Goal: Transaction & Acquisition: Purchase product/service

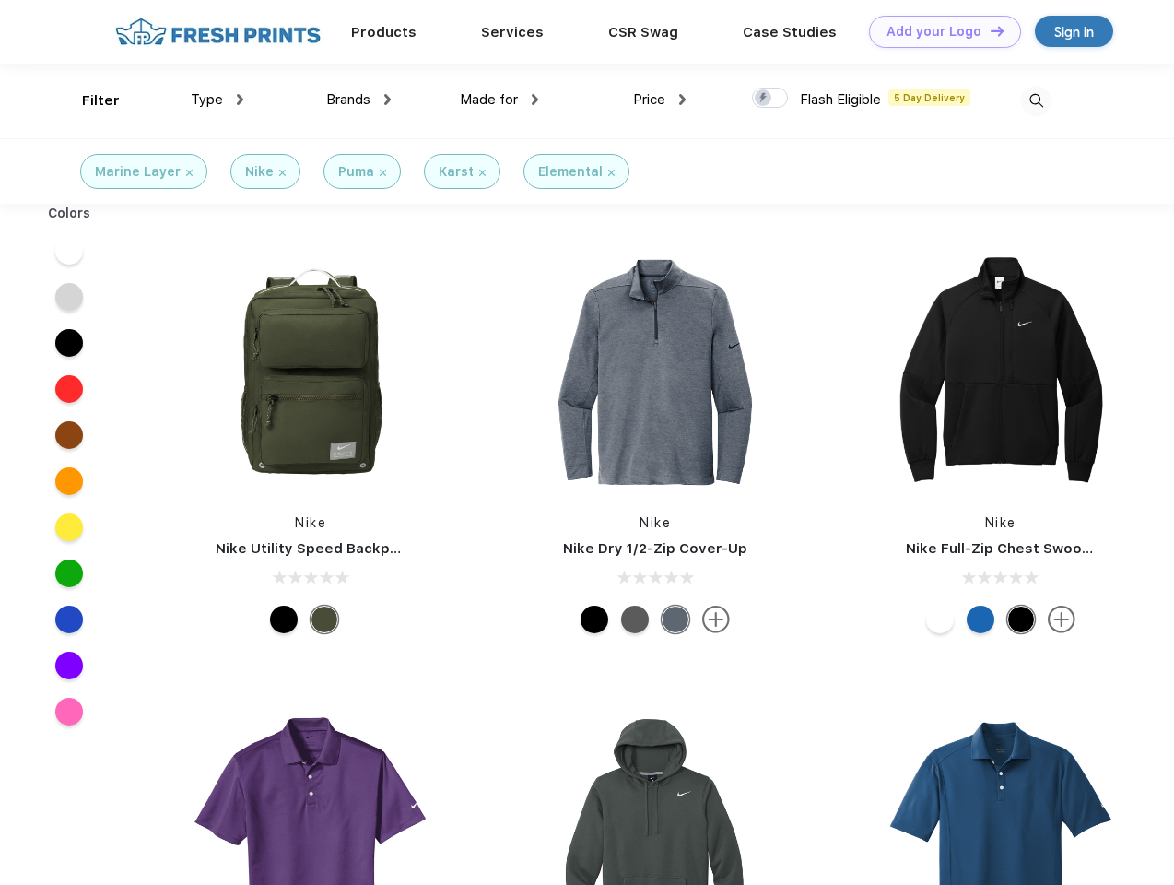
scroll to position [1, 0]
click at [938, 31] on link "Add your Logo Design Tool" at bounding box center [945, 32] width 152 height 32
click at [0, 0] on div "Design Tool" at bounding box center [0, 0] width 0 height 0
click at [989, 30] on link "Add your Logo Design Tool" at bounding box center [945, 32] width 152 height 32
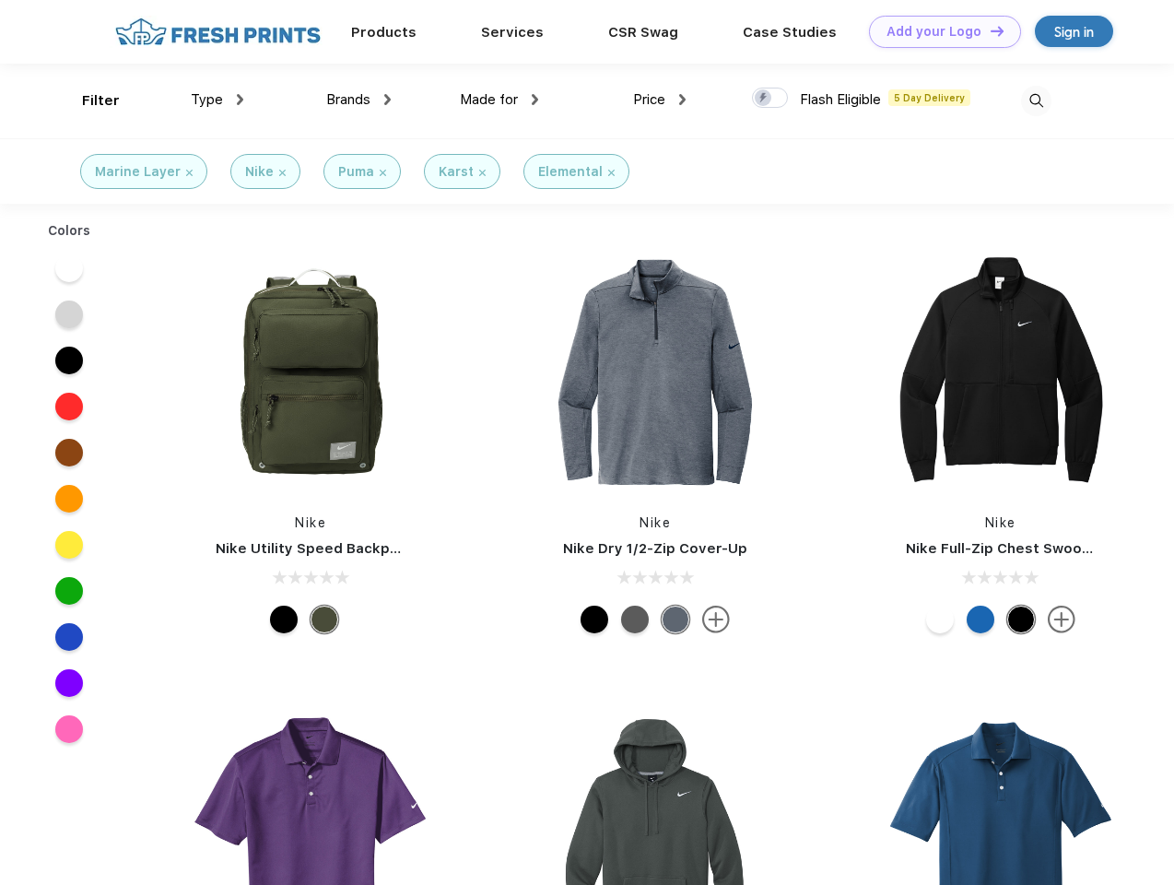
click at [88, 100] on div "Filter" at bounding box center [101, 100] width 38 height 21
click at [218, 100] on span "Type" at bounding box center [207, 99] width 32 height 17
click at [359, 100] on span "Brands" at bounding box center [348, 99] width 44 height 17
click at [500, 100] on span "Made for" at bounding box center [489, 99] width 58 height 17
click at [660, 100] on span "Price" at bounding box center [649, 99] width 32 height 17
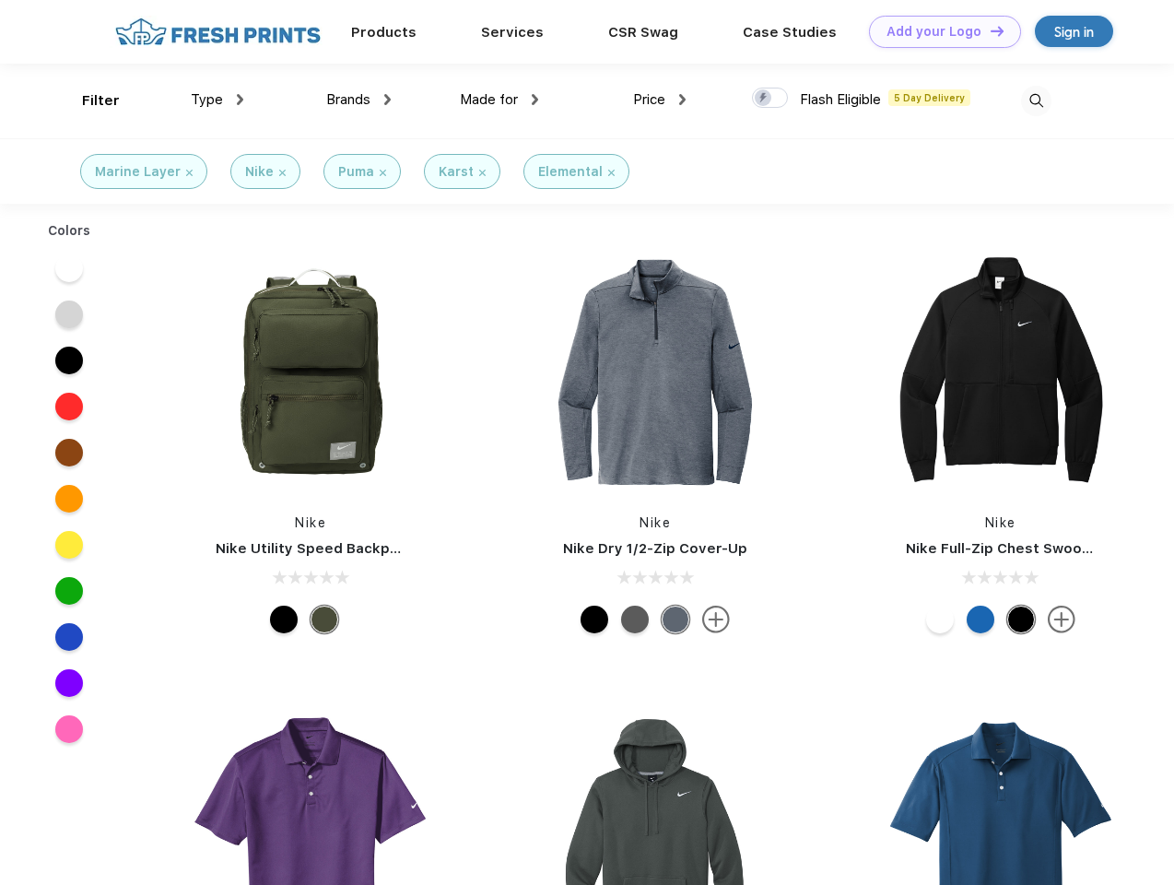
click at [771, 99] on div at bounding box center [770, 98] width 36 height 20
click at [764, 99] on input "checkbox" at bounding box center [758, 93] width 12 height 12
click at [1036, 100] on img at bounding box center [1036, 101] width 30 height 30
